Goal: Find specific page/section: Find specific page/section

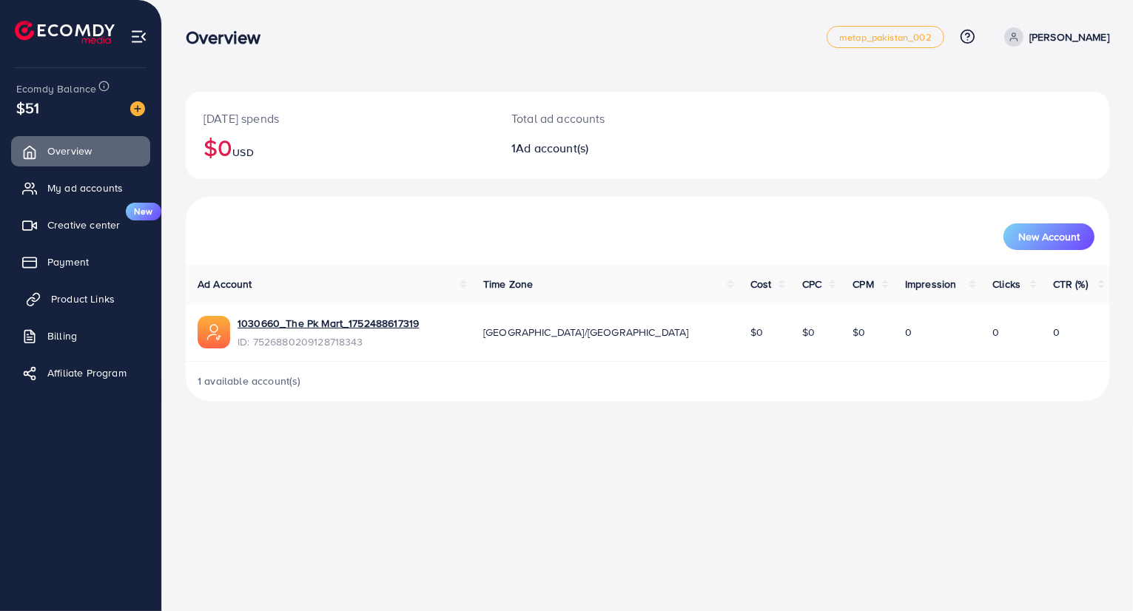
click at [113, 289] on link "Product Links" at bounding box center [80, 299] width 139 height 30
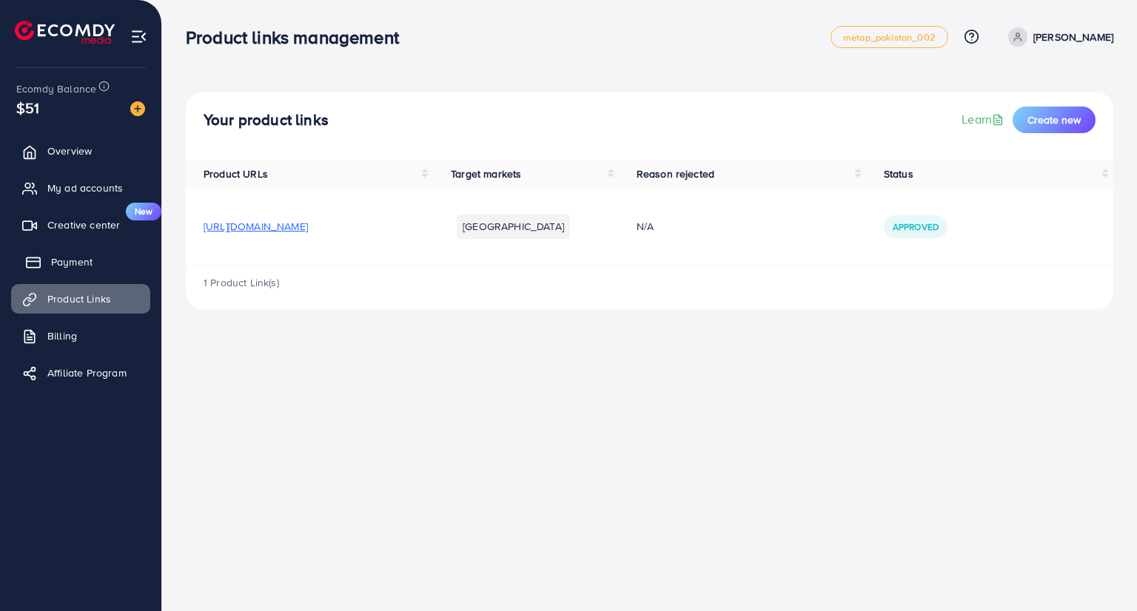
click at [83, 266] on span "Payment" at bounding box center [71, 262] width 41 height 15
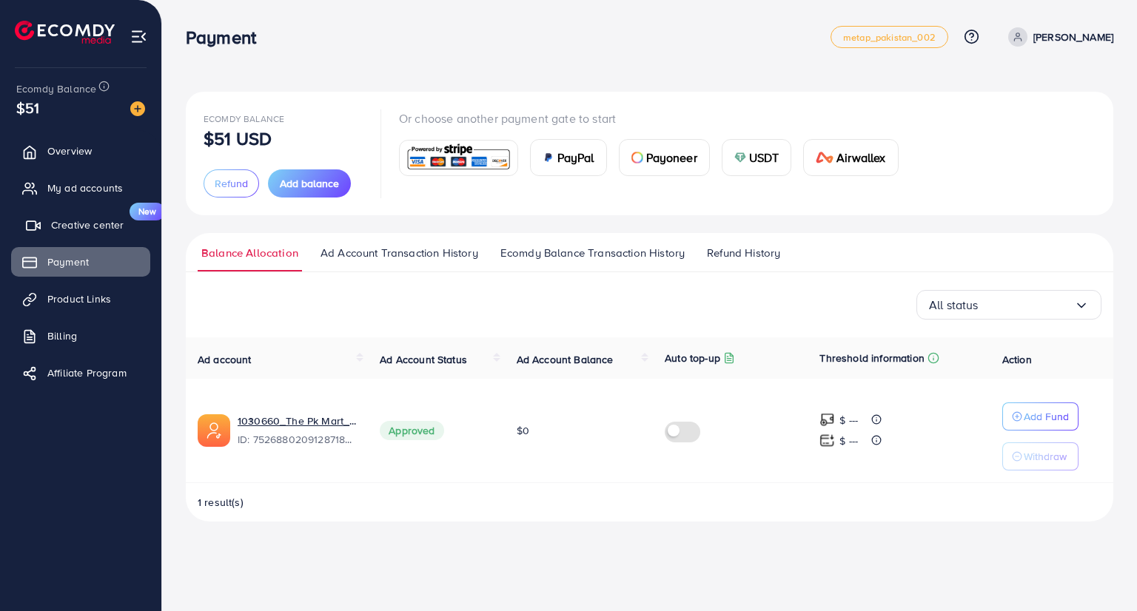
click at [98, 230] on span "Creative center" at bounding box center [87, 225] width 73 height 15
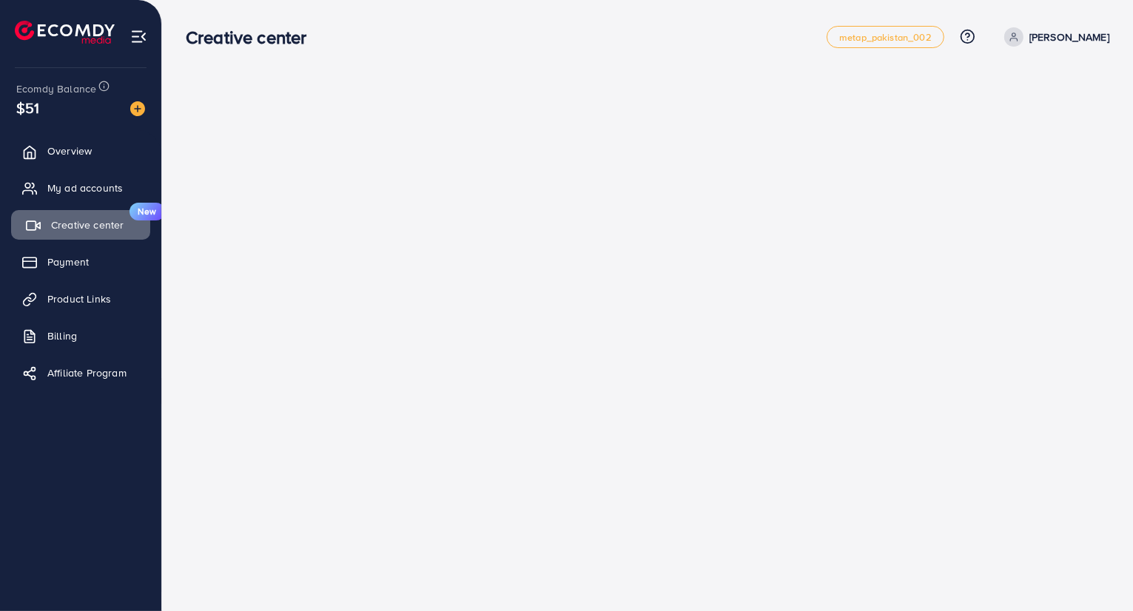
click at [81, 223] on span "Creative center" at bounding box center [87, 225] width 73 height 15
click at [81, 260] on span "Payment" at bounding box center [71, 262] width 41 height 15
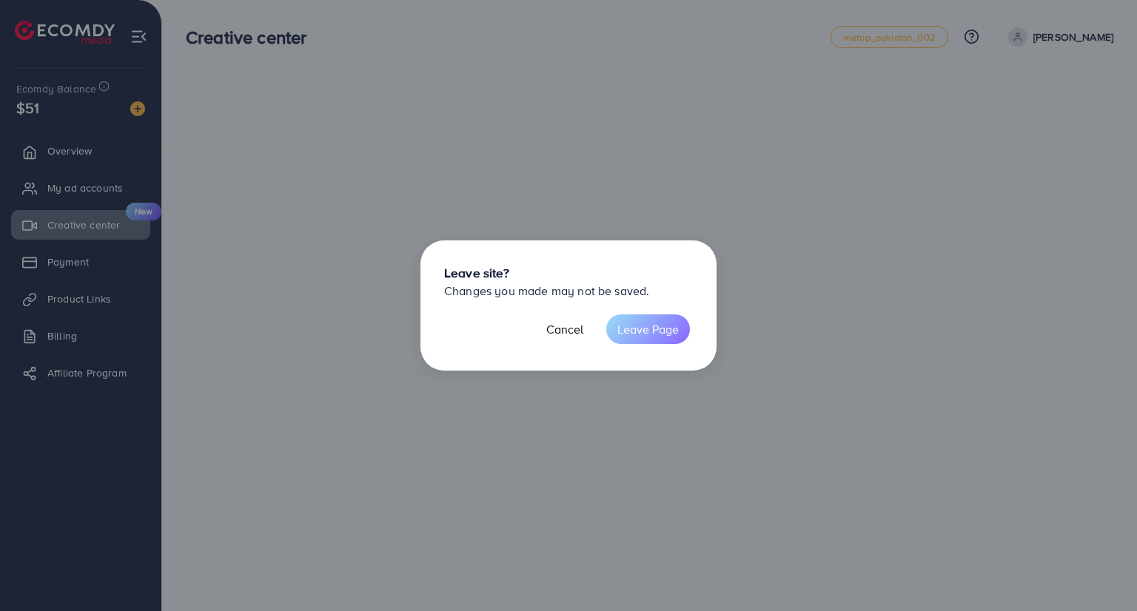
click at [644, 326] on button "Leave Page" at bounding box center [648, 330] width 84 height 30
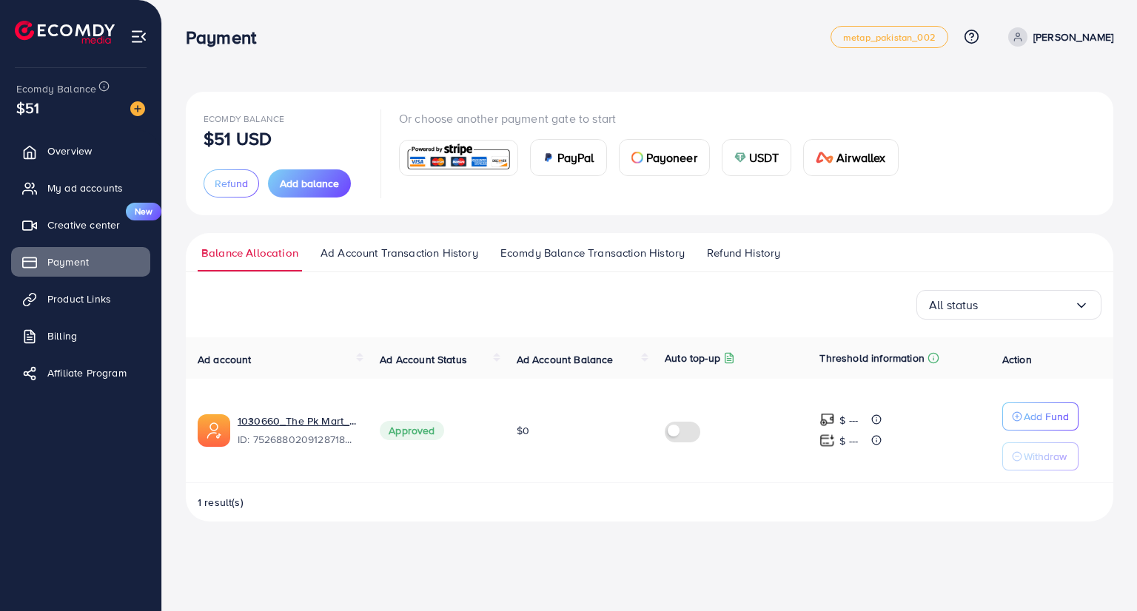
click at [412, 550] on div "Payment metap_pakistan_002 Help Center Contact Support Plans and Pricing Term a…" at bounding box center [568, 305] width 1137 height 611
click at [109, 295] on span "Product Links" at bounding box center [83, 299] width 64 height 15
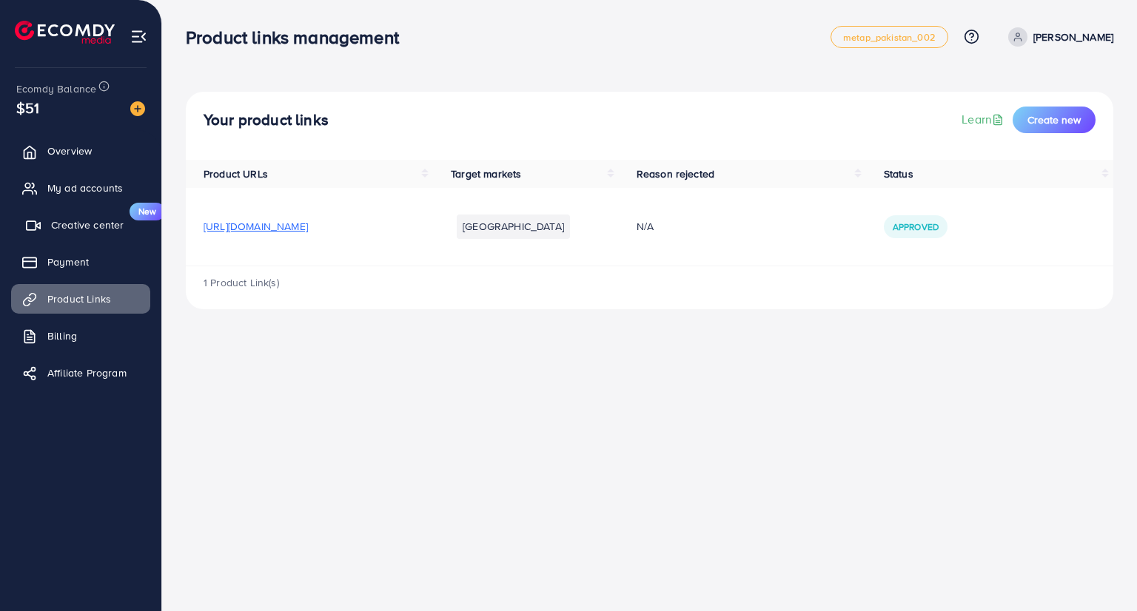
click at [47, 232] on link "Creative center New" at bounding box center [80, 225] width 139 height 30
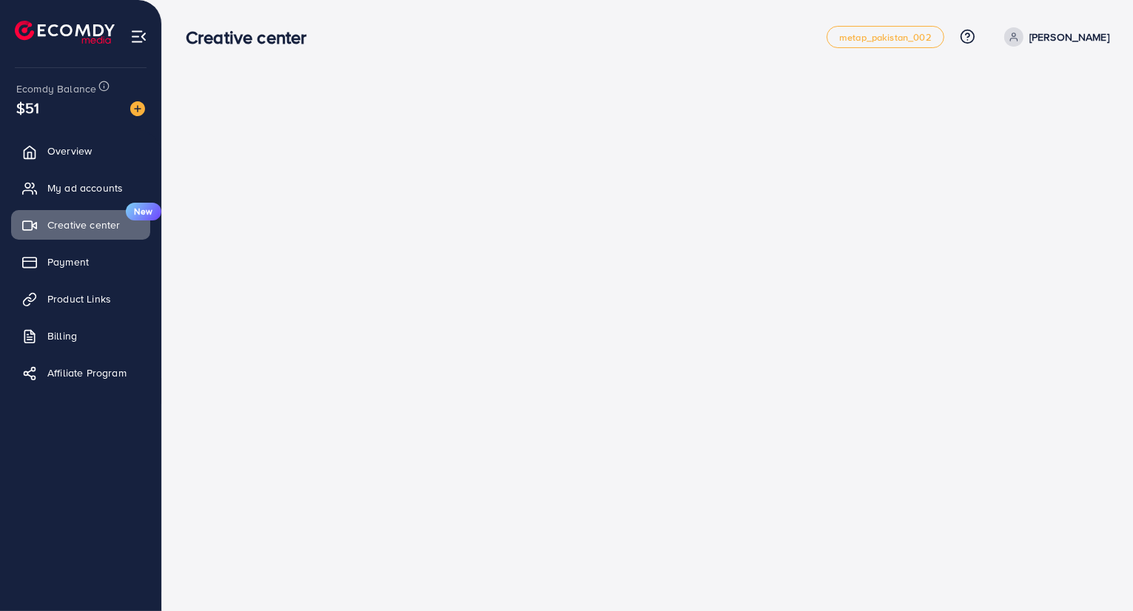
click at [223, 44] on h3 "Creative center" at bounding box center [252, 37] width 132 height 21
click at [95, 252] on link "Payment" at bounding box center [80, 262] width 139 height 30
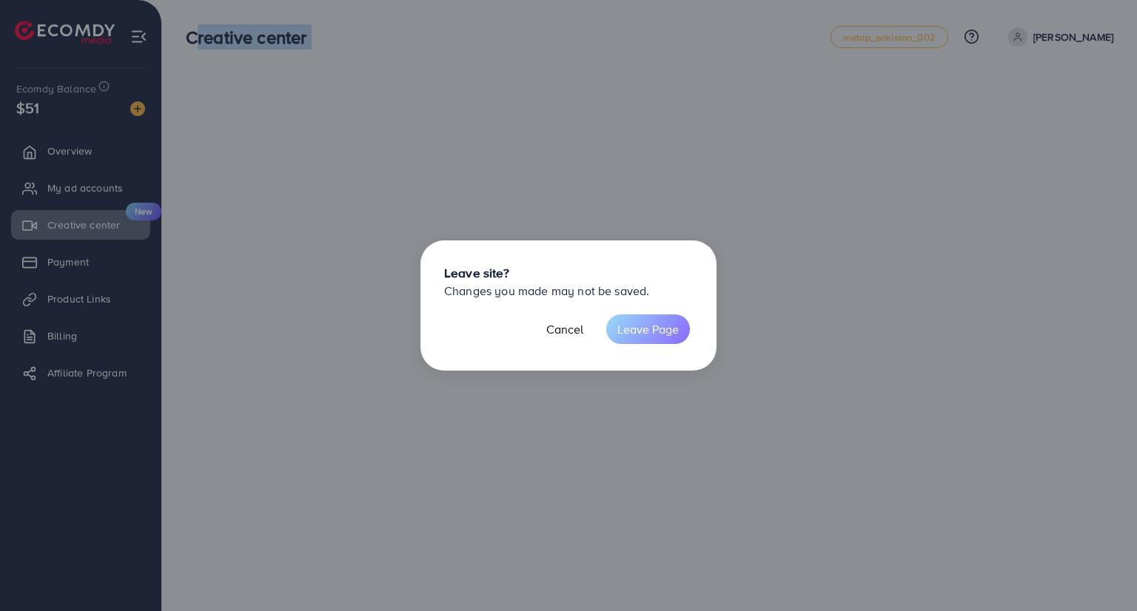
click at [614, 329] on button "Leave Page" at bounding box center [648, 330] width 84 height 30
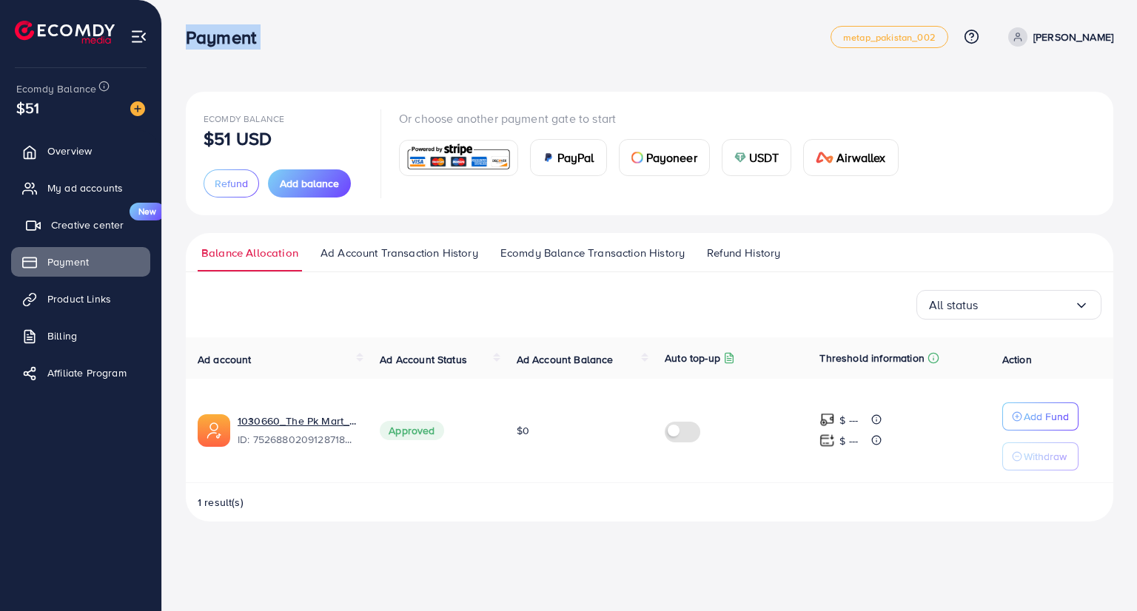
click at [77, 229] on span "Creative center" at bounding box center [87, 225] width 73 height 15
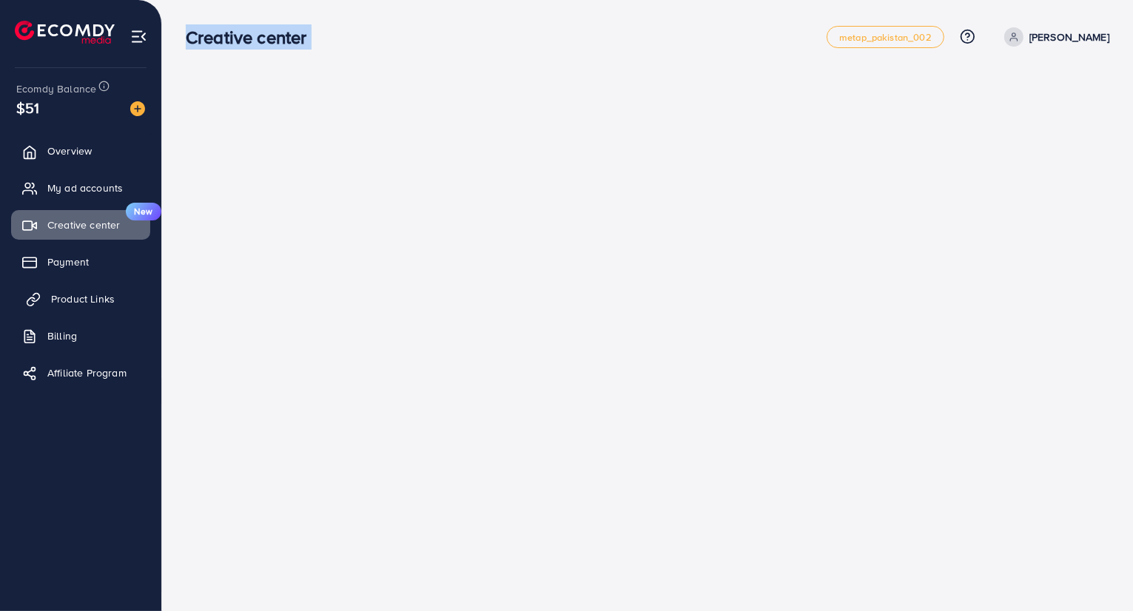
click at [79, 301] on span "Product Links" at bounding box center [83, 299] width 64 height 15
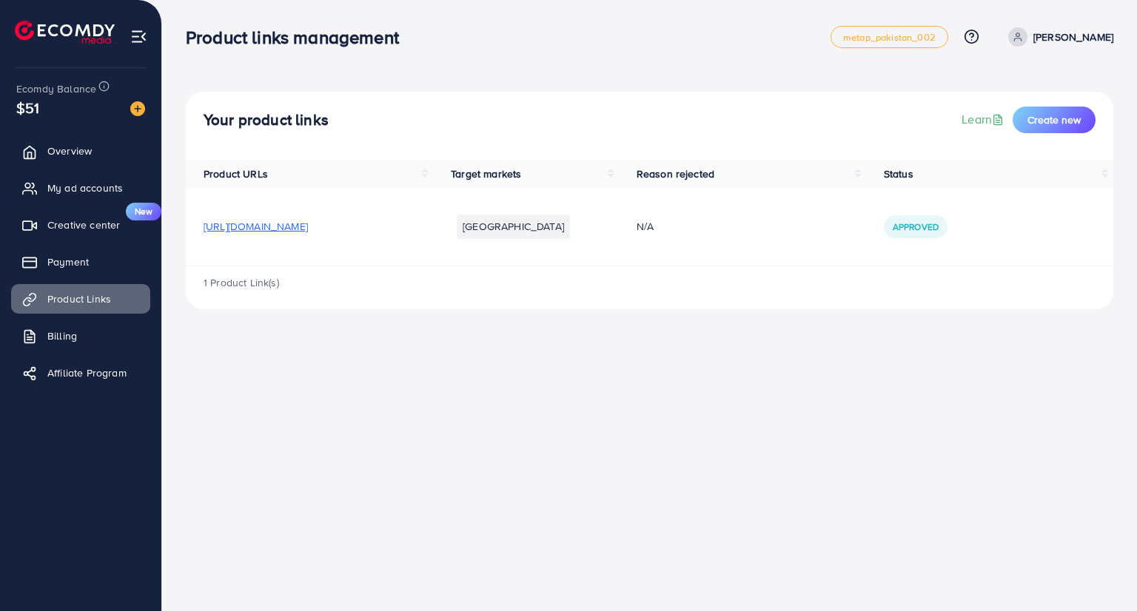
drag, startPoint x: 713, startPoint y: 492, endPoint x: 1091, endPoint y: 508, distance: 378.6
click at [1091, 508] on div "Product links management metap_pakistan_002 Help Center Contact Support Plans a…" at bounding box center [568, 305] width 1137 height 611
drag, startPoint x: 714, startPoint y: 330, endPoint x: 500, endPoint y: 341, distance: 214.2
click at [500, 341] on div "Product links management metap_pakistan_002 Help Center Contact Support Plans a…" at bounding box center [568, 305] width 1137 height 611
click at [308, 229] on span "[URL][DOMAIN_NAME]" at bounding box center [256, 226] width 104 height 15
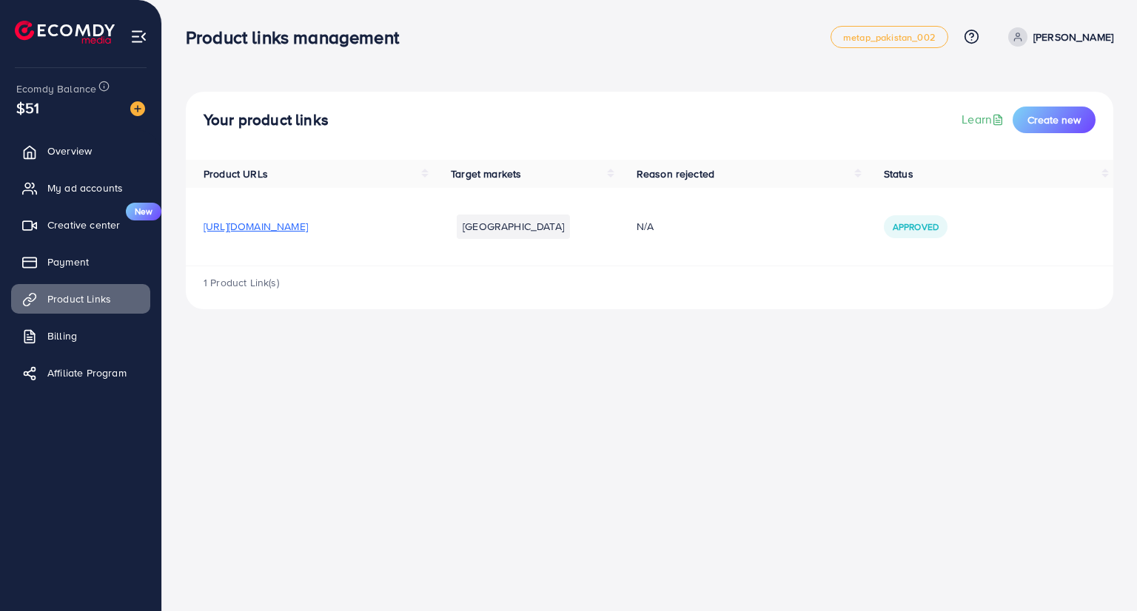
click at [257, 286] on span "1 Product Link(s)" at bounding box center [241, 282] width 75 height 15
click at [212, 273] on div "1 Product Link(s)" at bounding box center [649, 287] width 927 height 43
click at [212, 272] on div "1 Product Link(s)" at bounding box center [649, 287] width 927 height 43
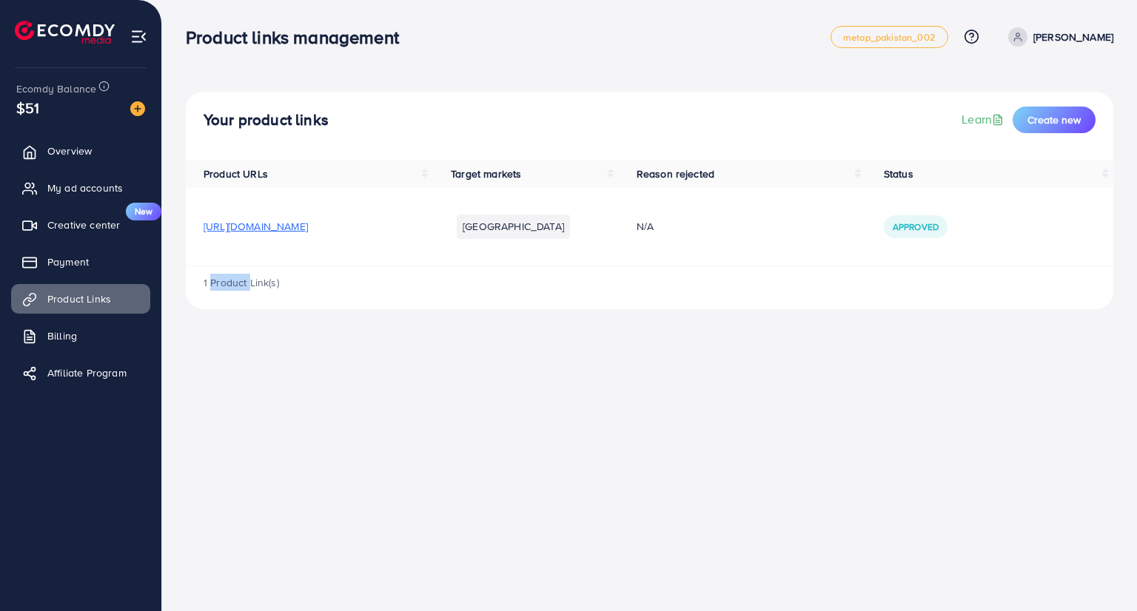
click at [227, 294] on div "1 Product Link(s)" at bounding box center [649, 287] width 927 height 43
click at [222, 274] on div "1 Product Link(s)" at bounding box center [649, 287] width 927 height 43
drag, startPoint x: 241, startPoint y: 262, endPoint x: 195, endPoint y: 252, distance: 46.9
click at [195, 252] on td "[URL][DOMAIN_NAME]" at bounding box center [309, 227] width 247 height 78
click at [300, 264] on td "[URL][DOMAIN_NAME]" at bounding box center [309, 227] width 247 height 78
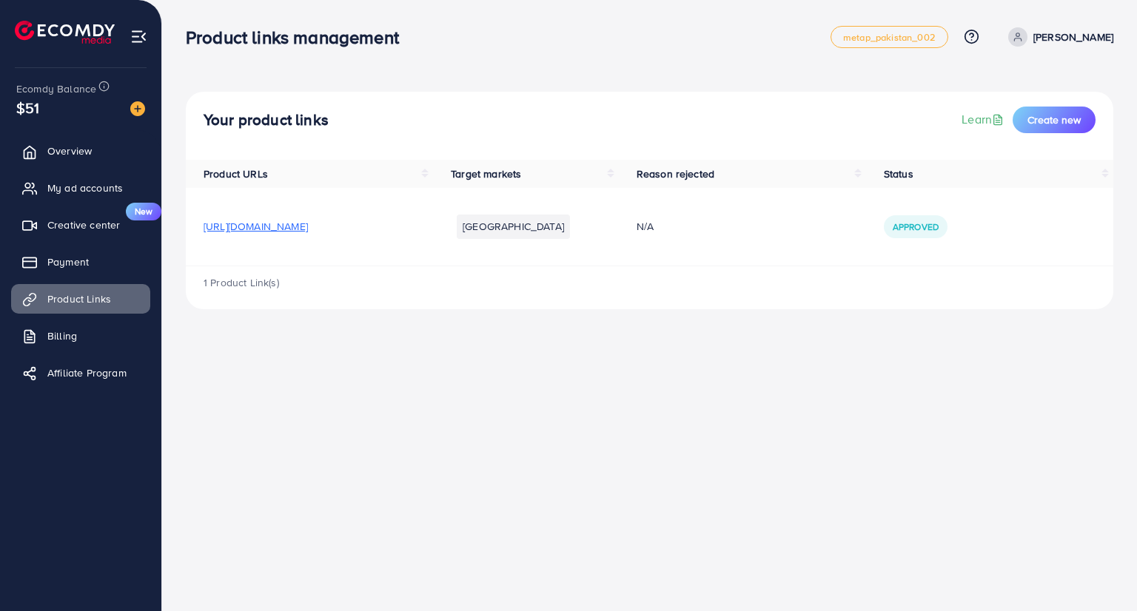
click at [300, 264] on td "[URL][DOMAIN_NAME]" at bounding box center [309, 227] width 247 height 78
click at [299, 263] on td "[URL][DOMAIN_NAME]" at bounding box center [309, 227] width 247 height 78
click at [323, 273] on div "1 Product Link(s)" at bounding box center [649, 287] width 927 height 43
click at [343, 265] on td "[URL][DOMAIN_NAME]" at bounding box center [309, 227] width 247 height 78
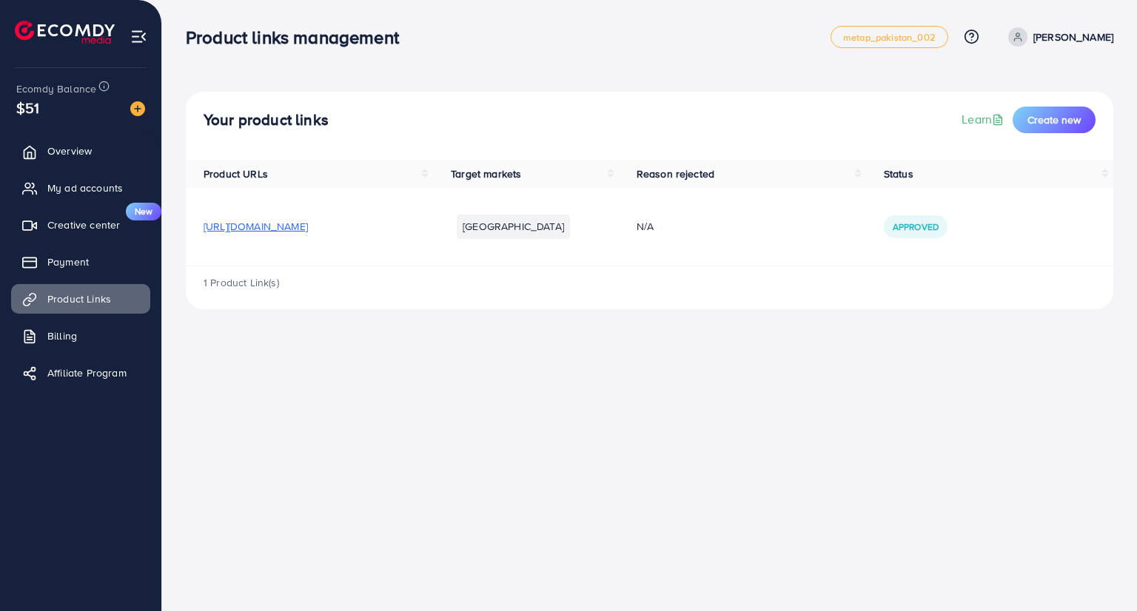
click at [343, 265] on td "[URL][DOMAIN_NAME]" at bounding box center [309, 227] width 247 height 78
click at [1090, 266] on div "1 Product Link(s)" at bounding box center [649, 287] width 927 height 43
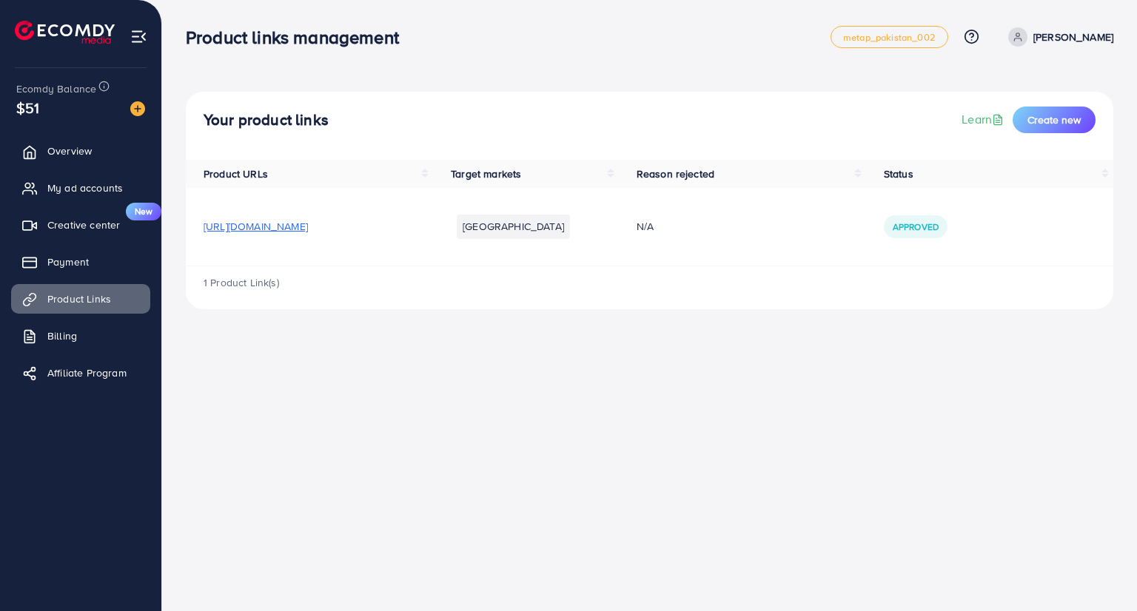
click at [1088, 266] on div "1 Product Link(s)" at bounding box center [649, 287] width 927 height 43
drag, startPoint x: 1081, startPoint y: 270, endPoint x: 1012, endPoint y: 271, distance: 68.8
click at [1012, 271] on div "1 Product Link(s)" at bounding box center [649, 287] width 927 height 43
click at [1011, 270] on div "1 Product Link(s)" at bounding box center [649, 287] width 927 height 43
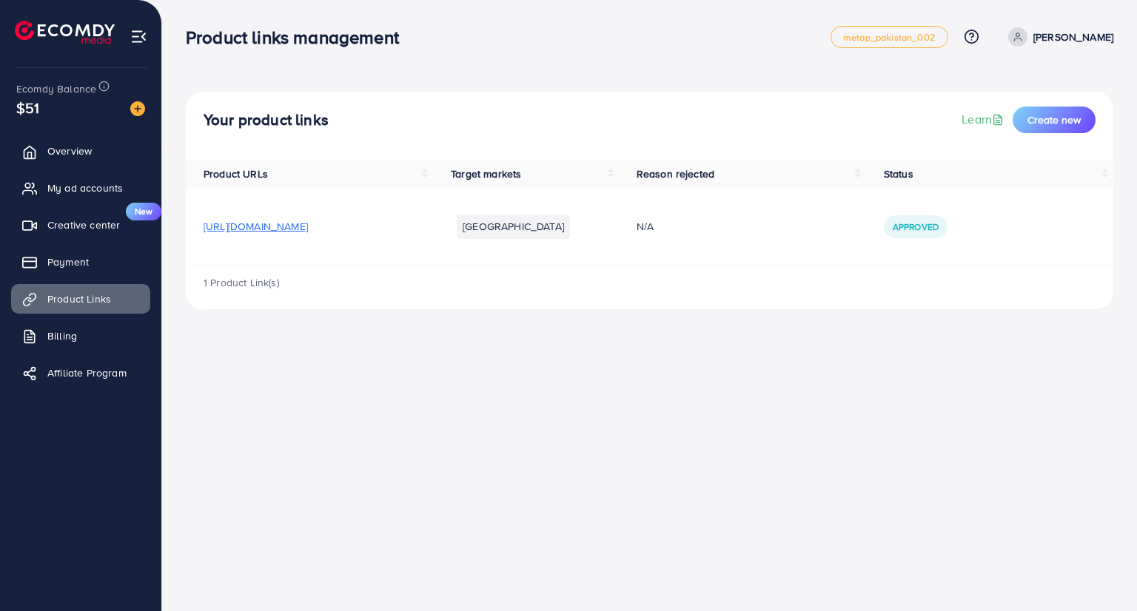
click at [616, 252] on td "[GEOGRAPHIC_DATA]" at bounding box center [526, 227] width 186 height 78
click at [619, 250] on td "[GEOGRAPHIC_DATA]" at bounding box center [526, 227] width 186 height 78
click at [1040, 261] on td "Approved" at bounding box center [989, 227] width 247 height 78
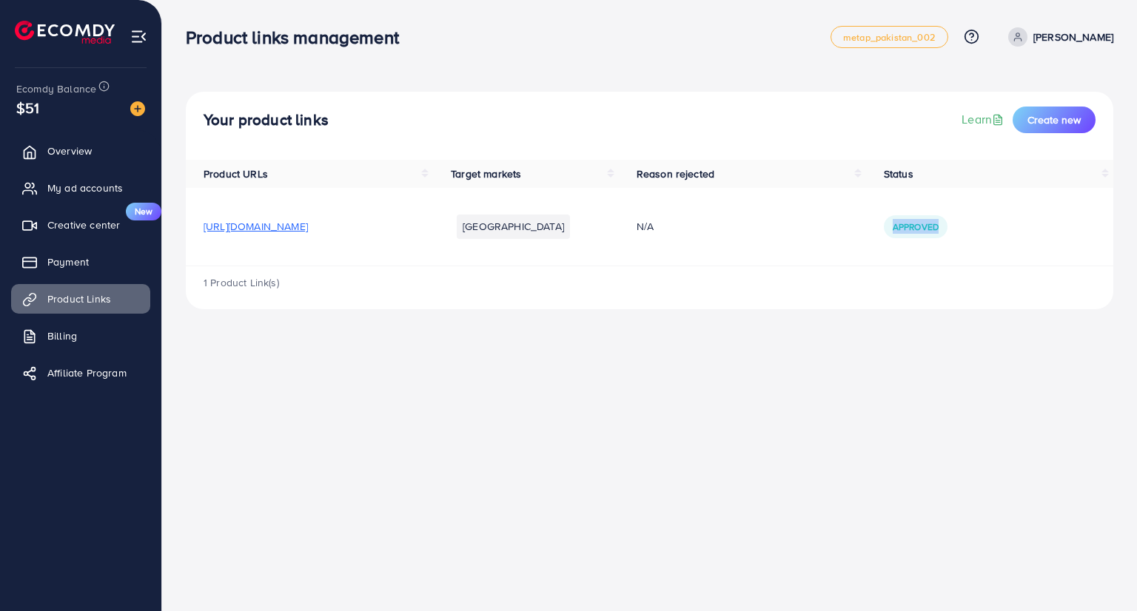
drag, startPoint x: 947, startPoint y: 225, endPoint x: 933, endPoint y: 224, distance: 14.8
copy span "Approved"
click at [1060, 217] on div "Approved" at bounding box center [990, 226] width 212 height 22
drag, startPoint x: 1057, startPoint y: 217, endPoint x: 1064, endPoint y: 204, distance: 14.9
click at [1064, 204] on td "Approved" at bounding box center [989, 227] width 247 height 78
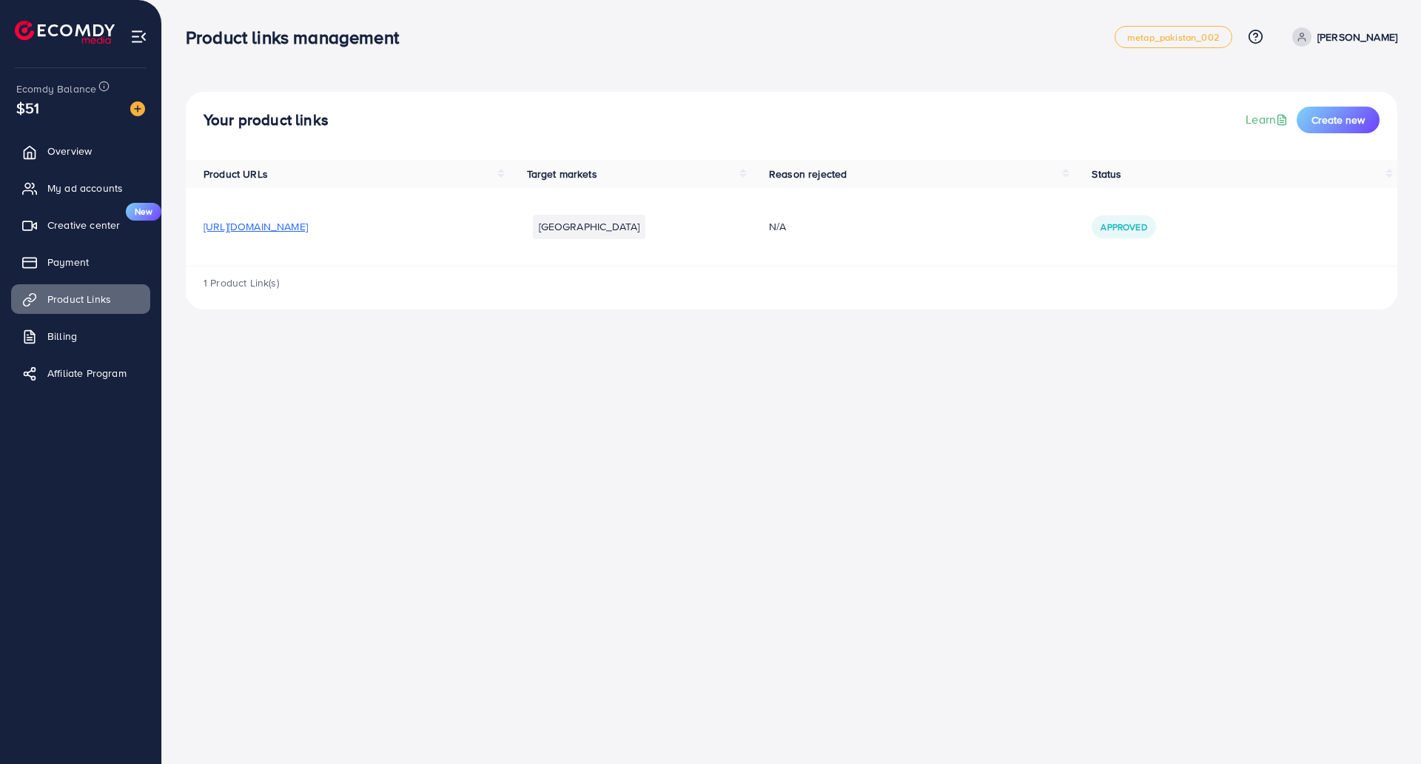
drag, startPoint x: 628, startPoint y: 268, endPoint x: 704, endPoint y: 319, distance: 91.2
click at [690, 275] on div "1 Product Link(s)" at bounding box center [792, 287] width 1212 height 43
click at [728, 383] on div "Product links management metap_pakistan_002 Help Center Contact Support Plans a…" at bounding box center [710, 382] width 1421 height 764
click at [697, 265] on td "[GEOGRAPHIC_DATA]" at bounding box center [630, 227] width 242 height 78
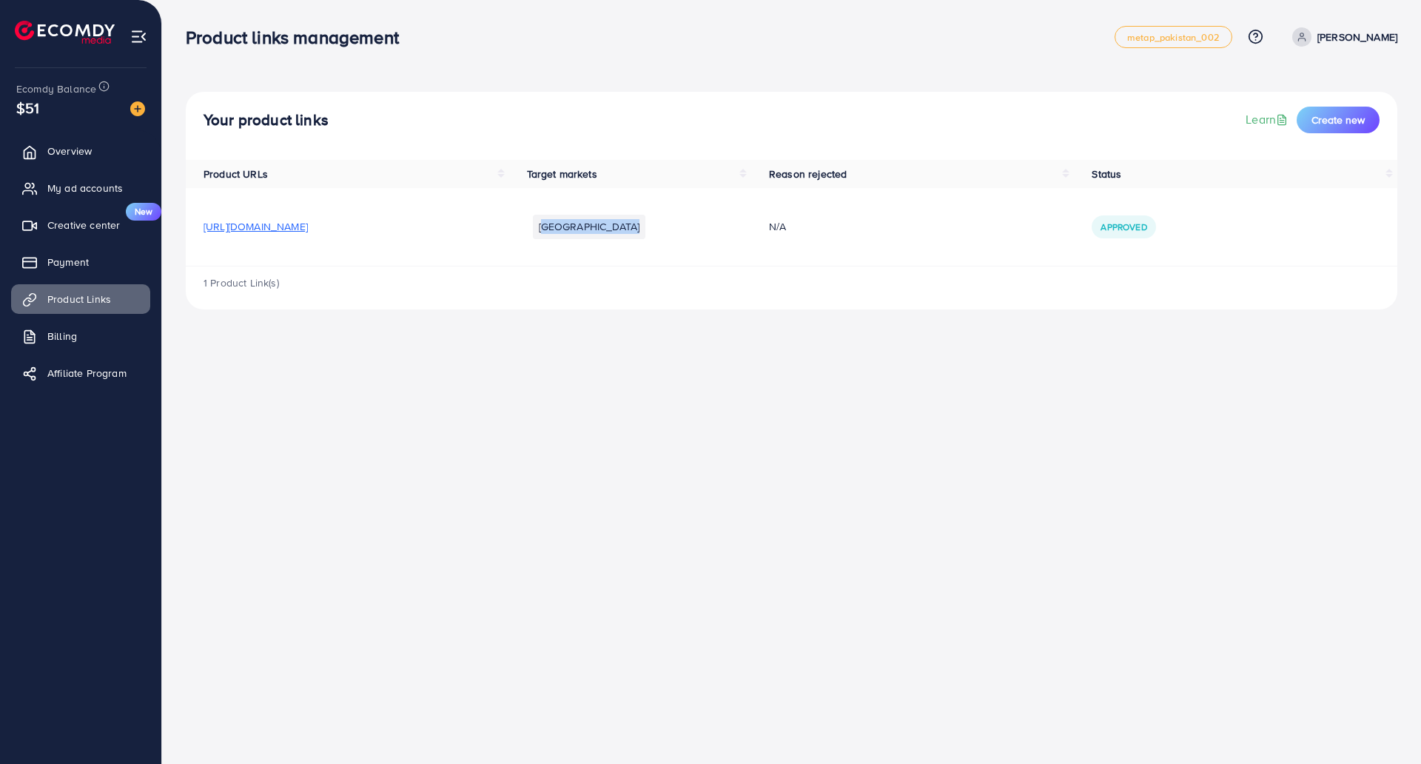
click at [697, 265] on td "[GEOGRAPHIC_DATA]" at bounding box center [630, 227] width 242 height 78
click at [715, 377] on div "Product links management metap_pakistan_002 Help Center Contact Support Plans a…" at bounding box center [710, 382] width 1421 height 764
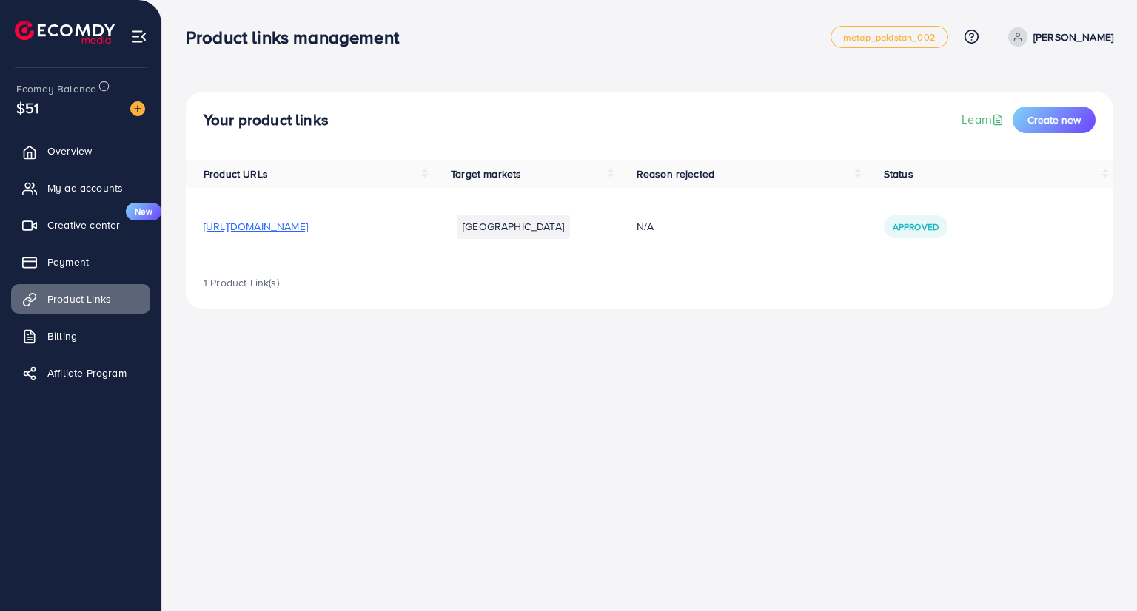
click at [602, 262] on td "[GEOGRAPHIC_DATA]" at bounding box center [526, 227] width 186 height 78
click at [601, 261] on td "[GEOGRAPHIC_DATA]" at bounding box center [526, 227] width 186 height 78
click at [630, 278] on div "1 Product Link(s)" at bounding box center [649, 287] width 927 height 43
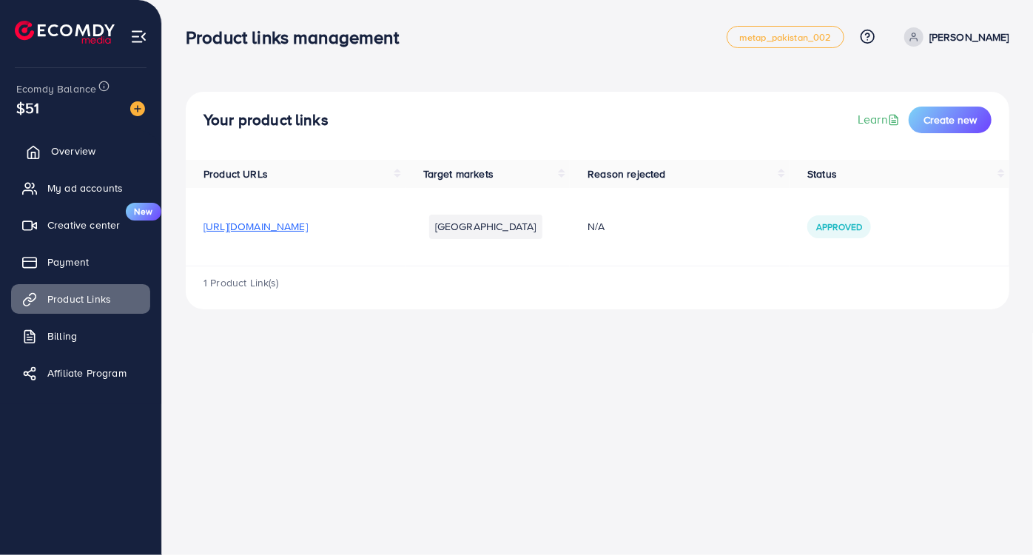
click at [60, 152] on span "Overview" at bounding box center [73, 151] width 44 height 15
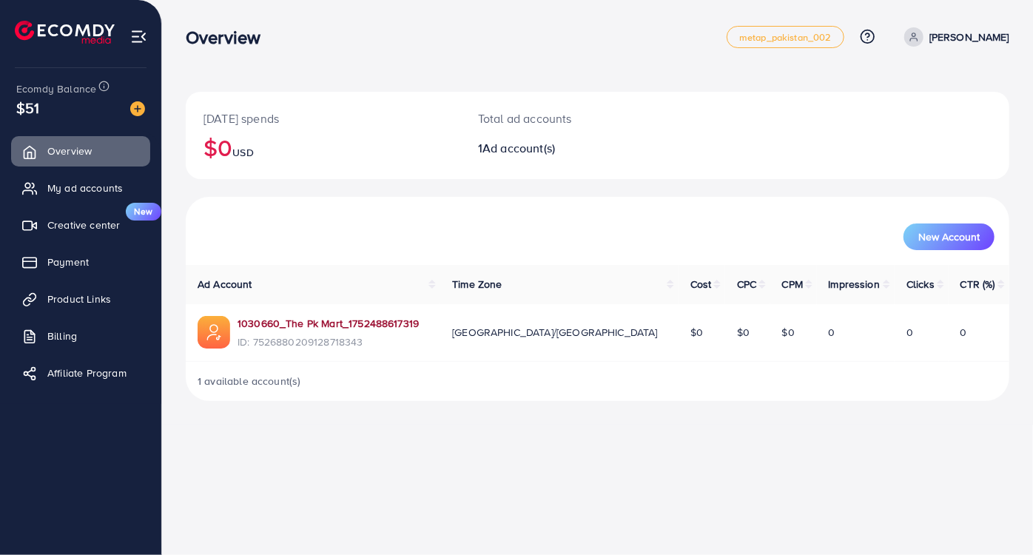
click at [315, 328] on link "1030660_The Pk Mart_1752488617319" at bounding box center [328, 323] width 181 height 15
